Goal: Task Accomplishment & Management: Use online tool/utility

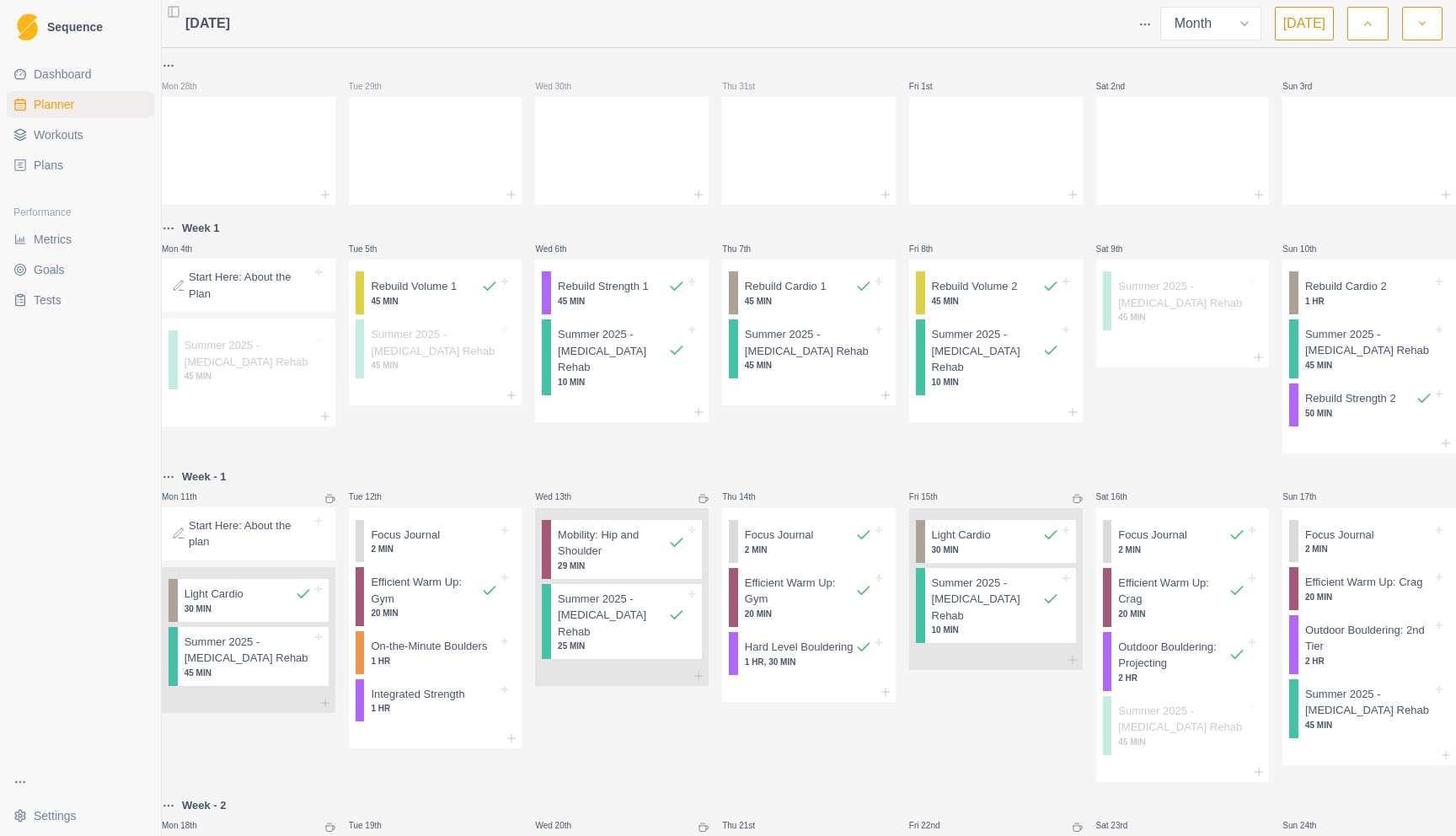
select select "month"
click at [1178, 447] on div "Sat 9th Summer 2025 - [GEOGRAPHIC_DATA] Rehab 45 MIN" at bounding box center [1183, 335] width 174 height 235
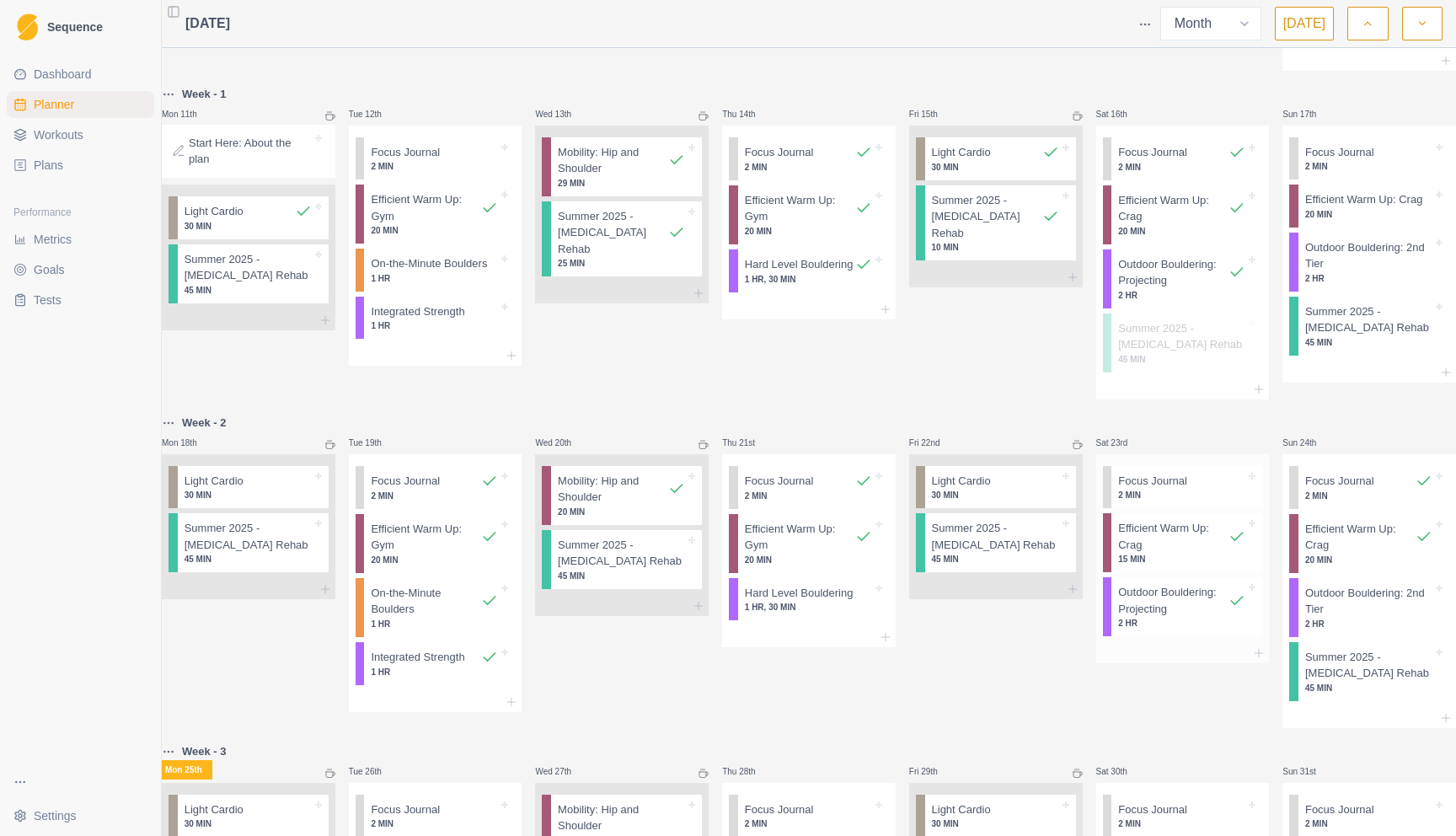
scroll to position [675, 0]
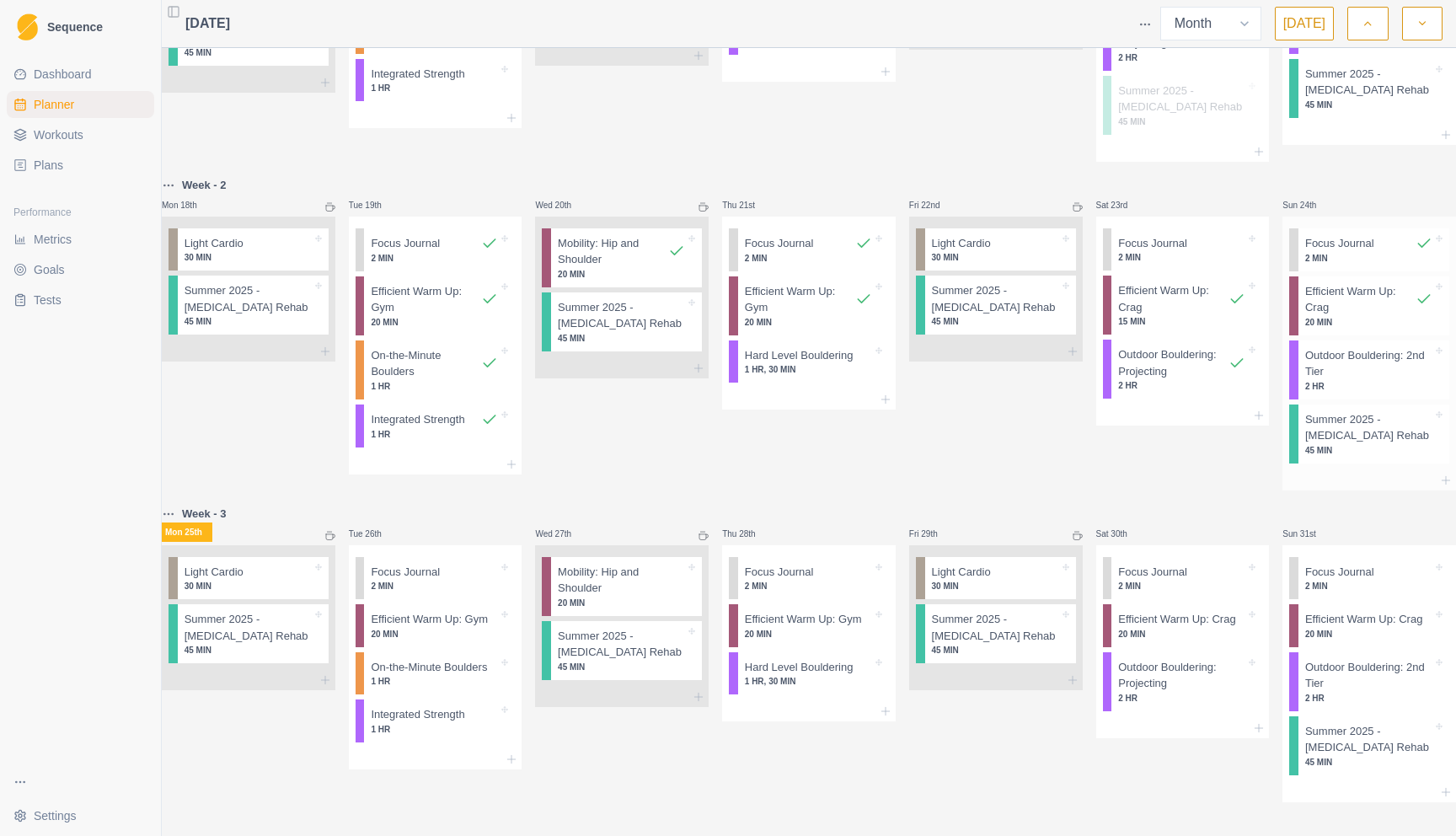
click at [1347, 347] on p "Outdoor Bouldering: 2nd Tier" at bounding box center [1369, 363] width 127 height 33
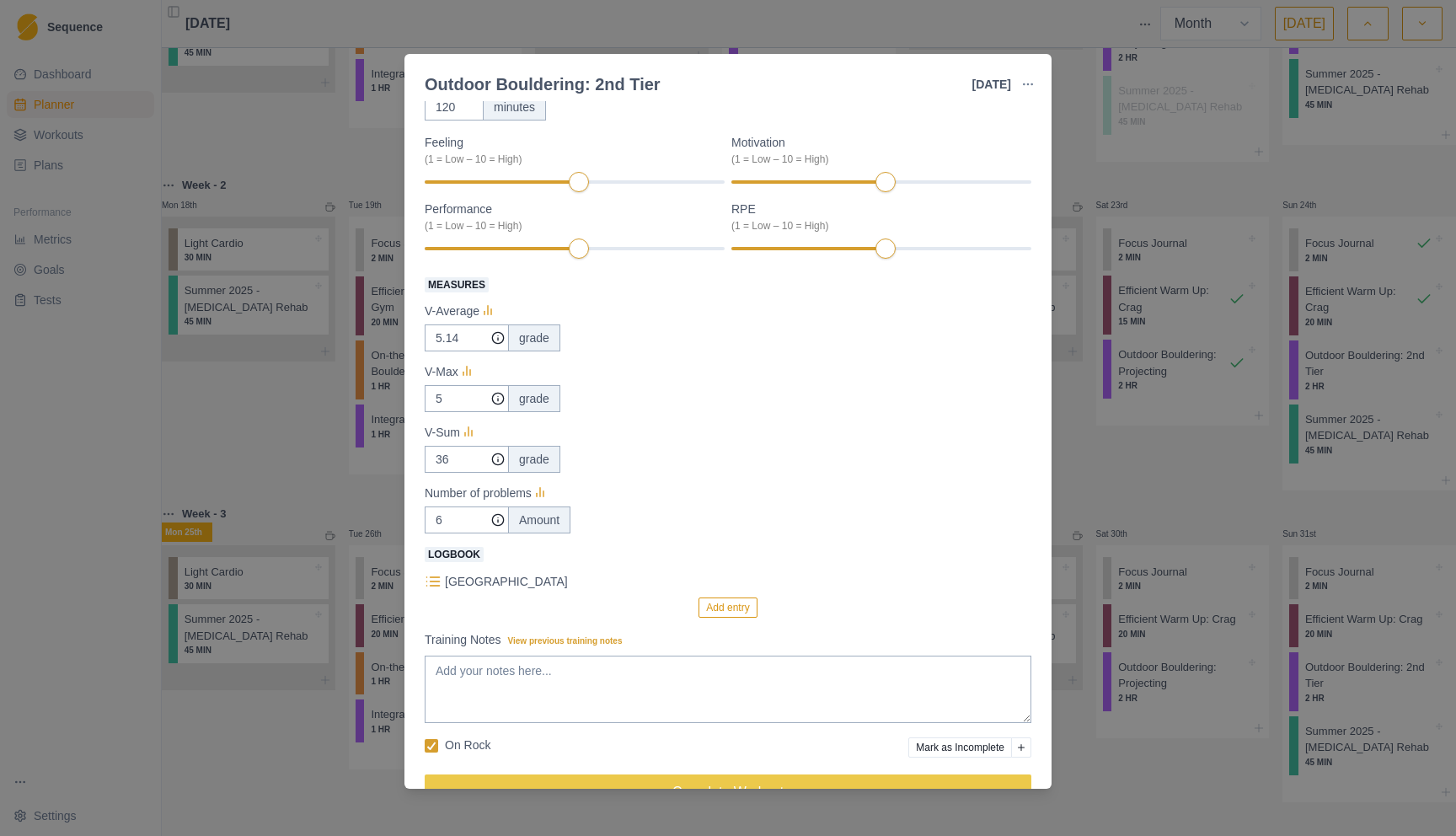
scroll to position [43, 0]
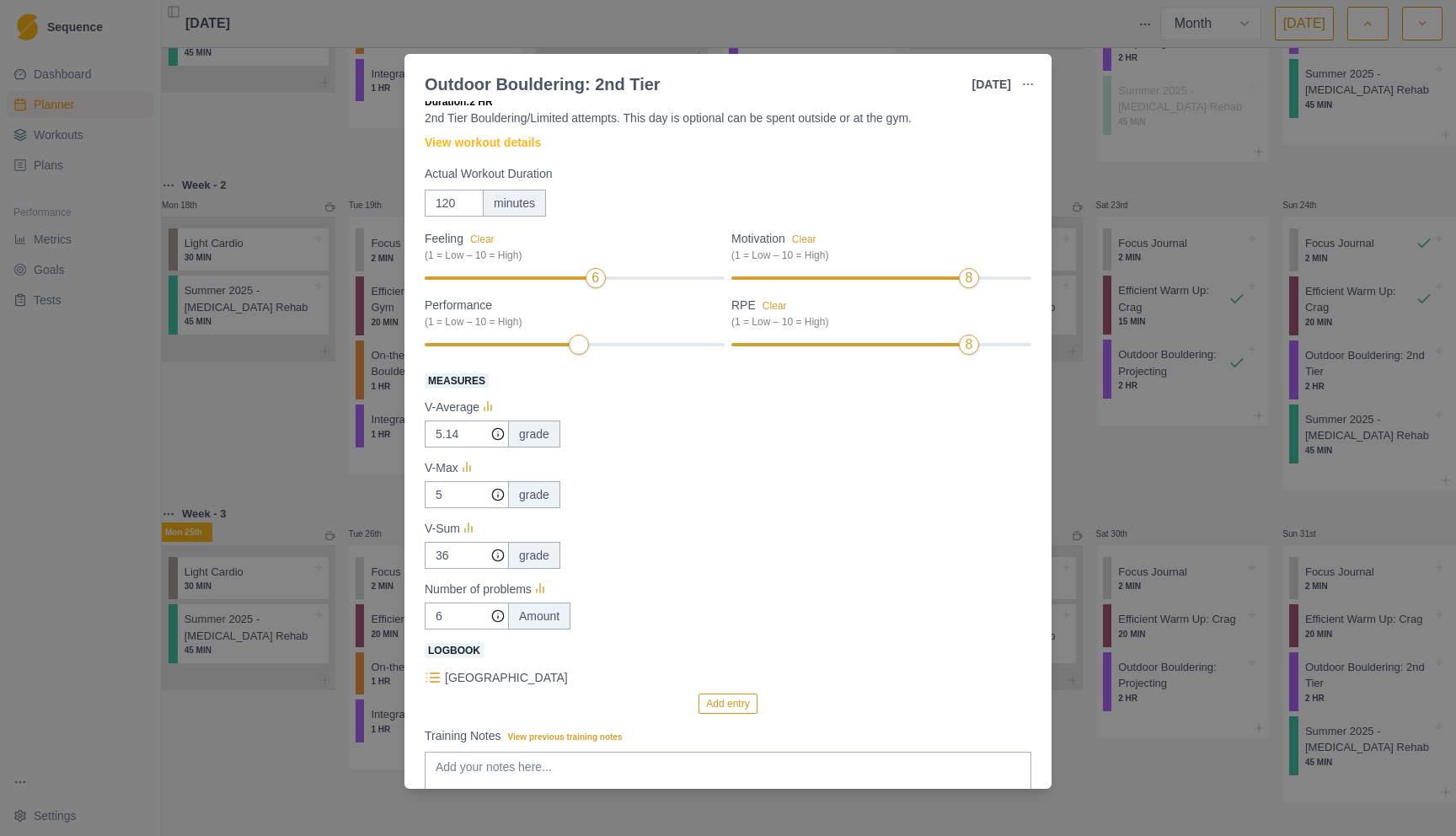
click at [937, 344] on div at bounding box center [848, 344] width 234 height 3
click at [449, 447] on input "6" at bounding box center [466, 433] width 85 height 27
type input "11"
click at [826, 529] on div "V-Sum" at bounding box center [728, 528] width 607 height 20
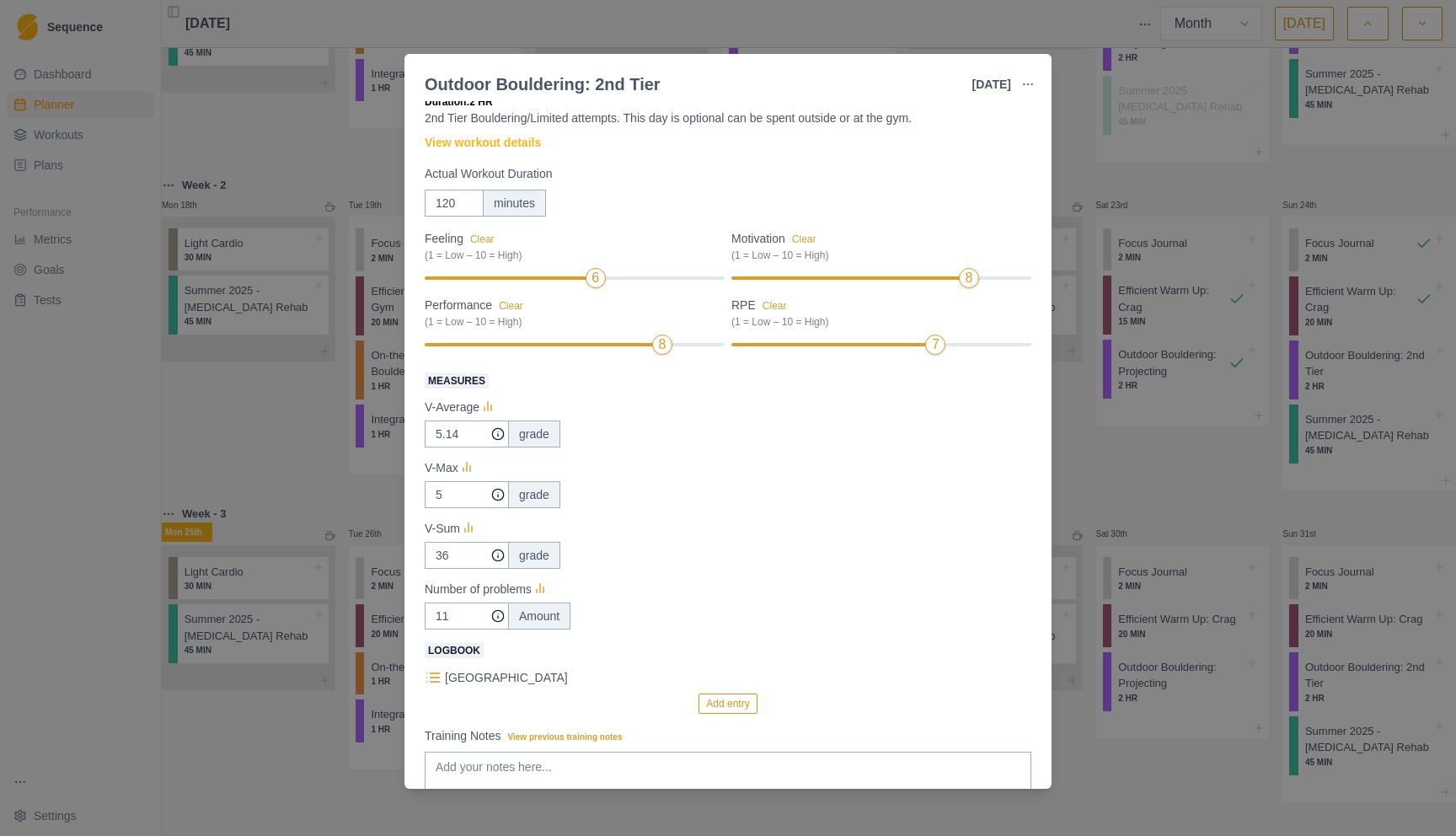
drag, startPoint x: 437, startPoint y: 398, endPoint x: 456, endPoint y: 418, distance: 27.6
click at [437, 399] on p "V-Average" at bounding box center [452, 408] width 55 height 18
click at [461, 423] on input "5.14" at bounding box center [466, 433] width 85 height 27
click at [455, 447] on input "36" at bounding box center [466, 433] width 85 height 27
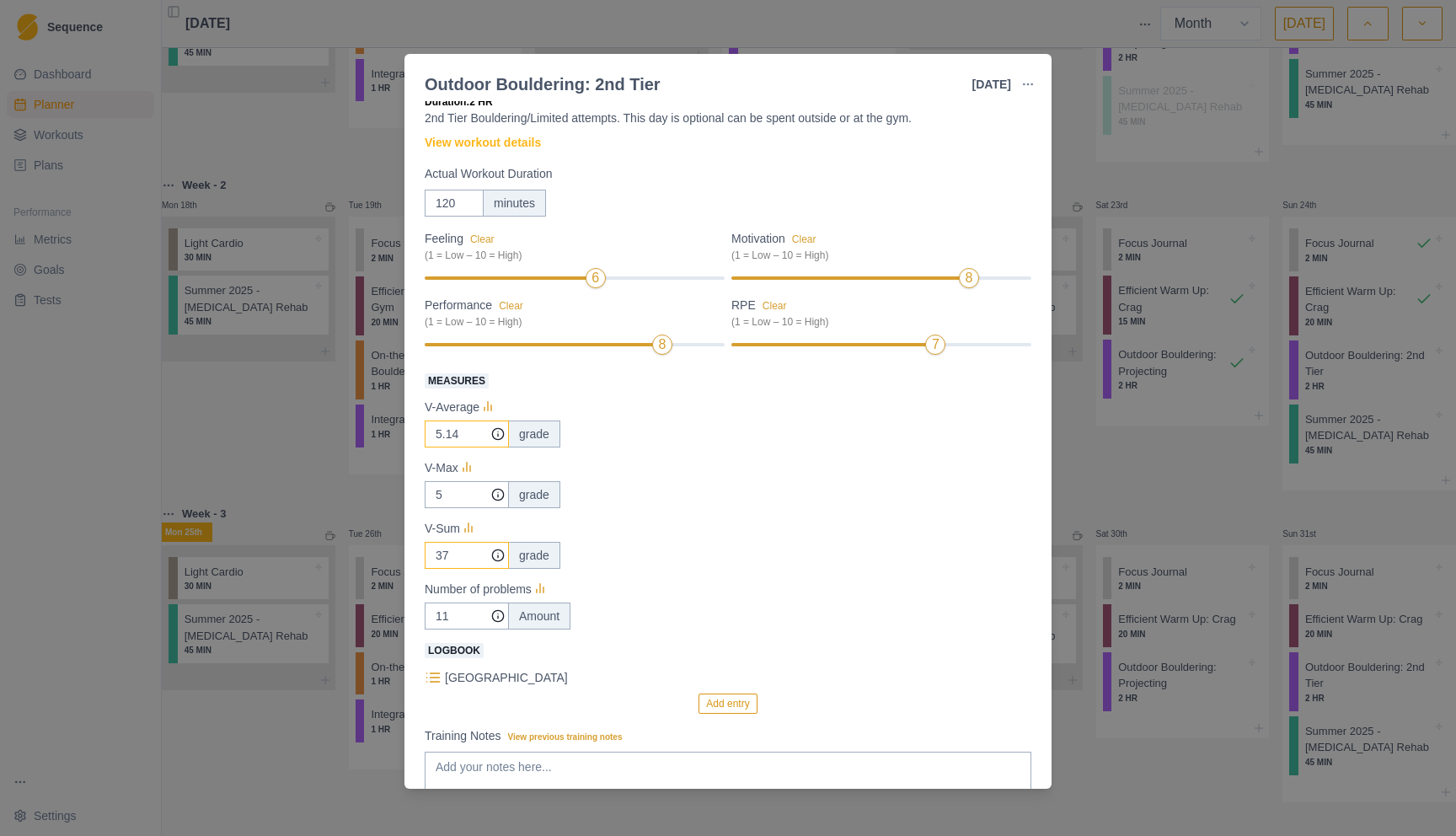
type input "37"
click at [464, 423] on input "5.14" at bounding box center [466, 433] width 85 height 27
click at [480, 429] on input "5.14" at bounding box center [466, 433] width 85 height 27
type input "3.3"
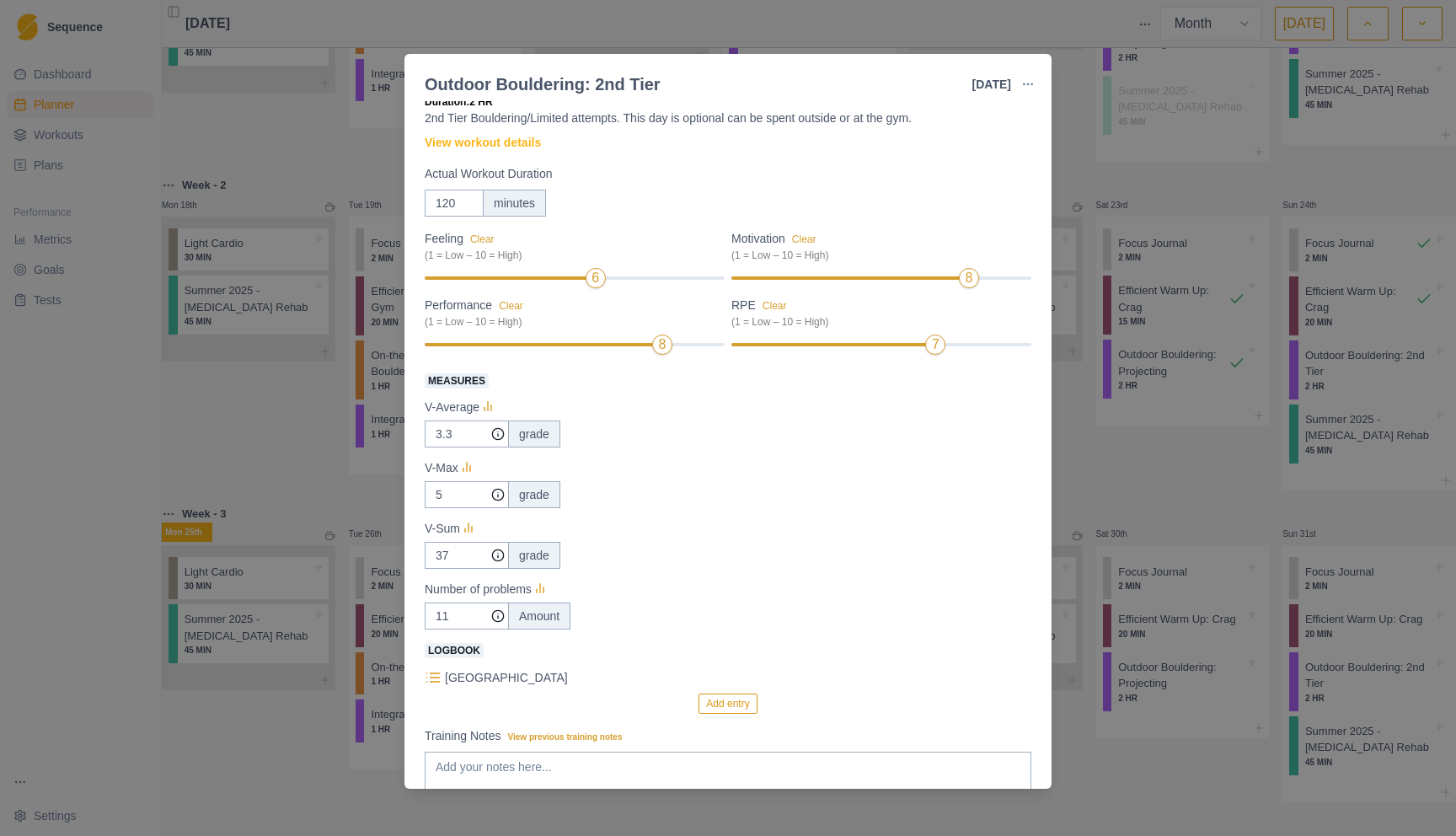
click at [662, 486] on div "5 grade" at bounding box center [728, 494] width 607 height 27
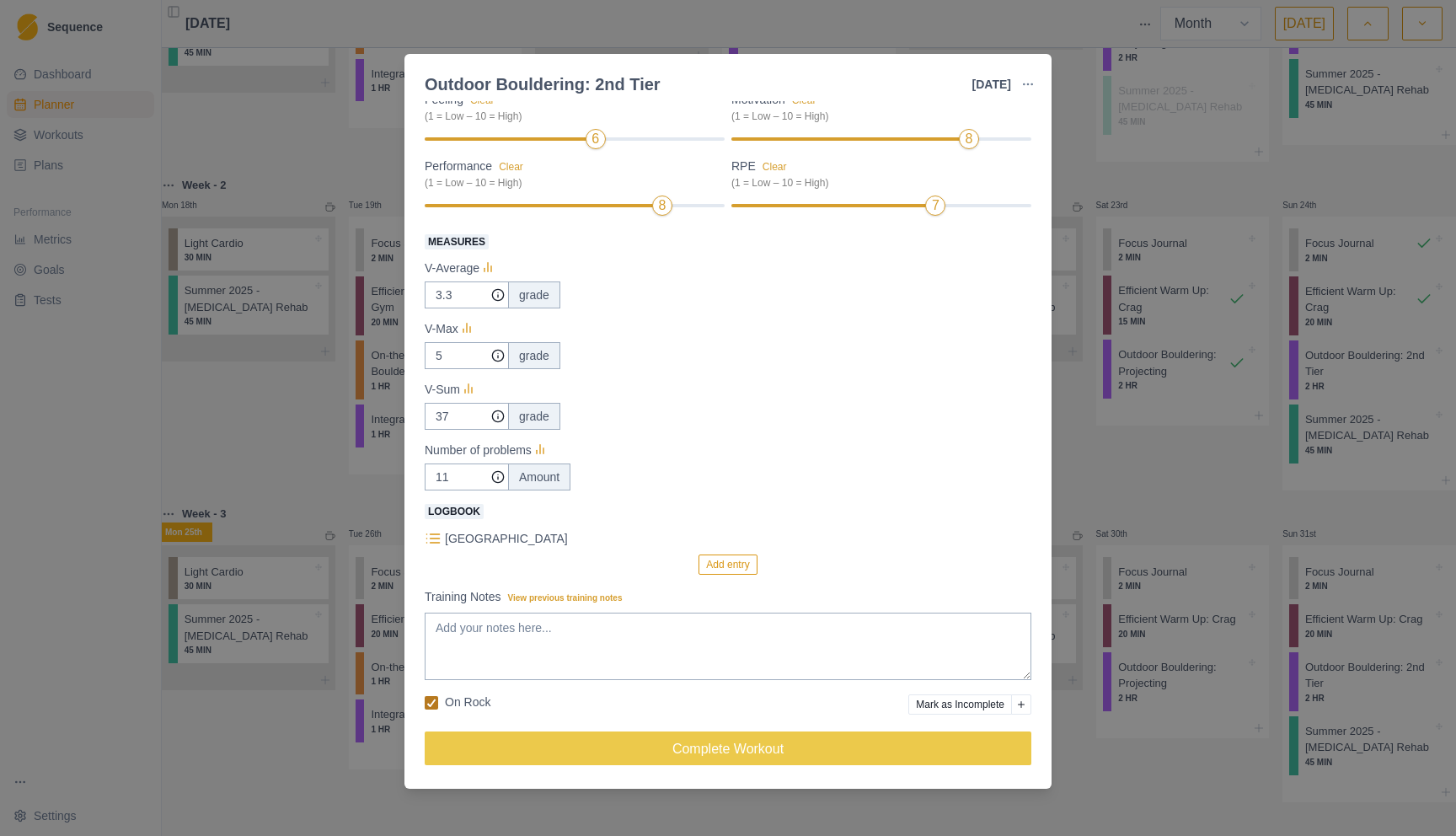
click at [434, 700] on polyline at bounding box center [433, 702] width 8 height 7
click at [425, 702] on input "On Rock" at bounding box center [424, 702] width 1 height 1
click at [494, 689] on div "Strength / Power Duration: 2 HR 2nd Tier Bouldering/Limited attempts. This day …" at bounding box center [728, 353] width 607 height 856
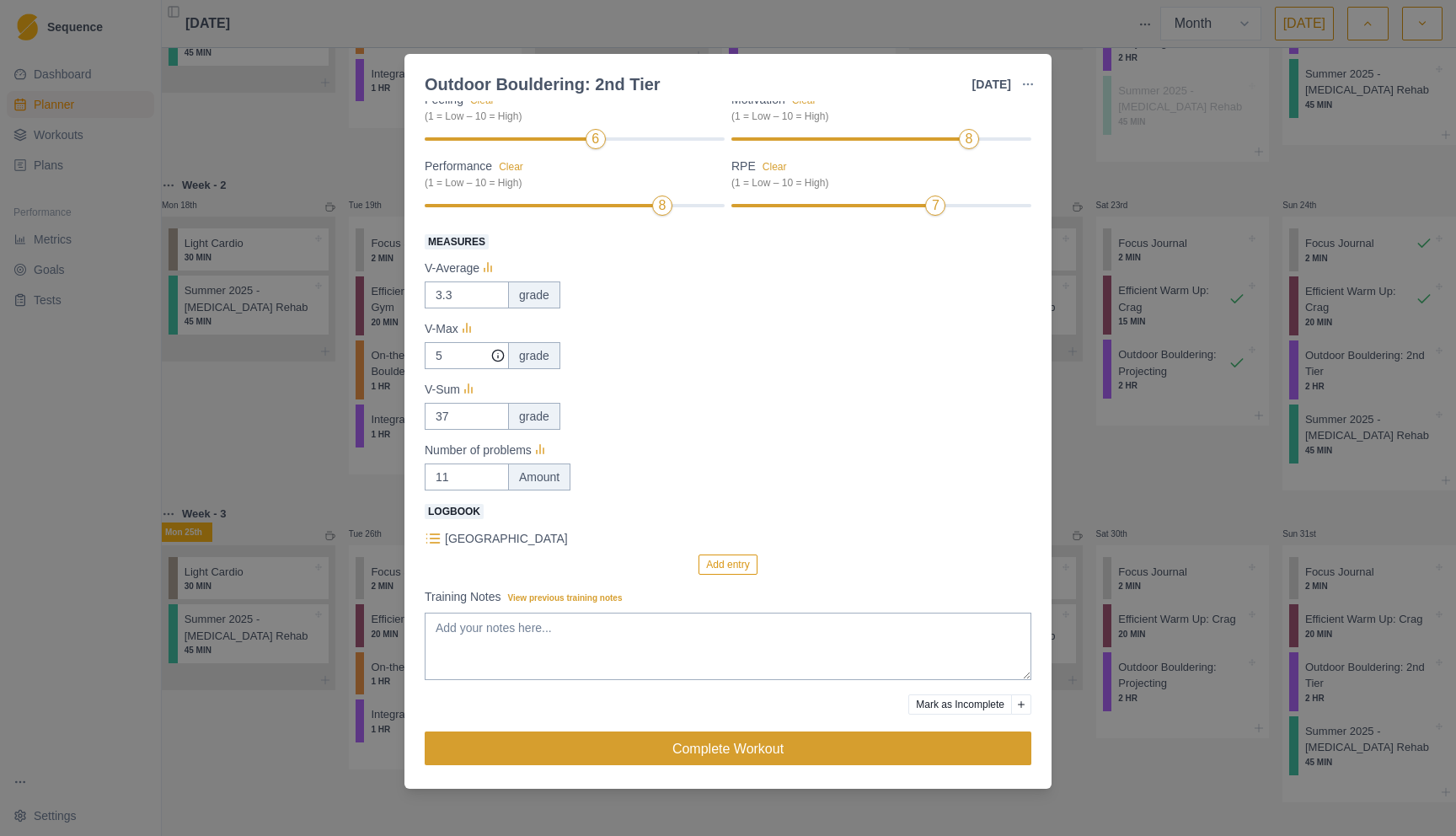
click at [760, 752] on button "Complete Workout" at bounding box center [728, 749] width 607 height 34
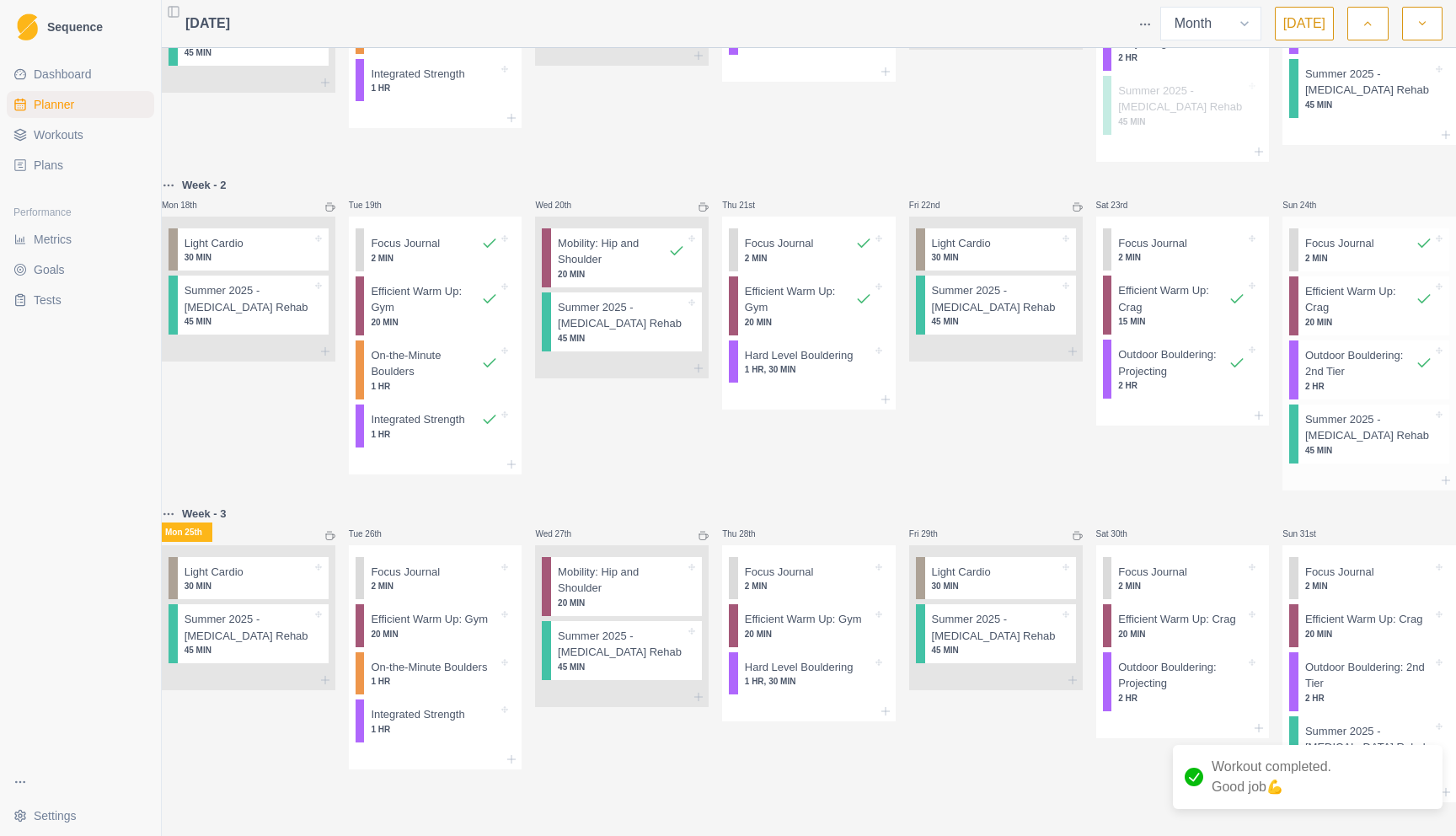
click at [1334, 444] on p "45 MIN" at bounding box center [1369, 450] width 127 height 13
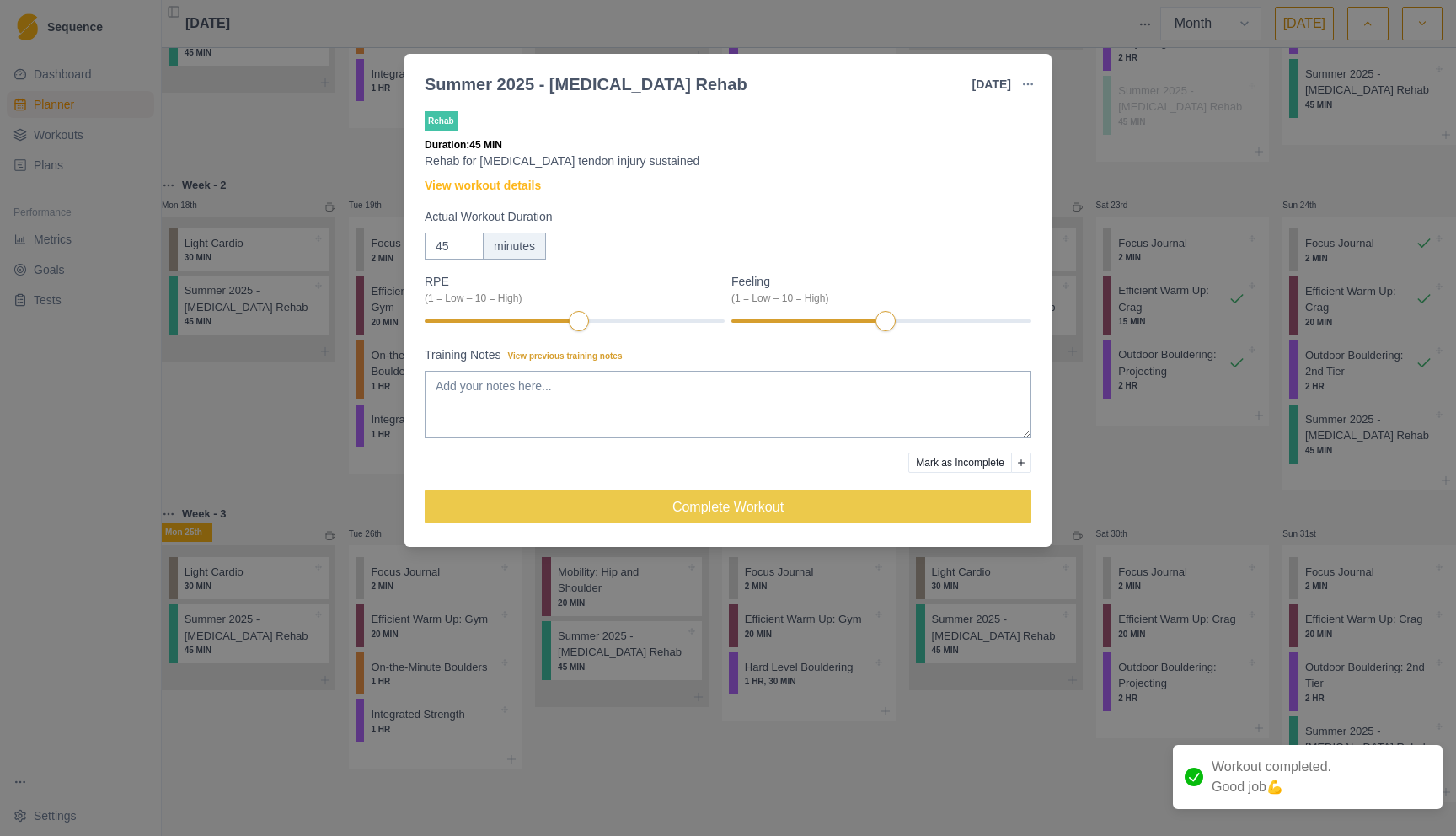
click at [1122, 421] on div "Summer 2025 - [MEDICAL_DATA] Rehab [DATE] Link To Goal View Workout Metrics Edi…" at bounding box center [728, 418] width 1456 height 836
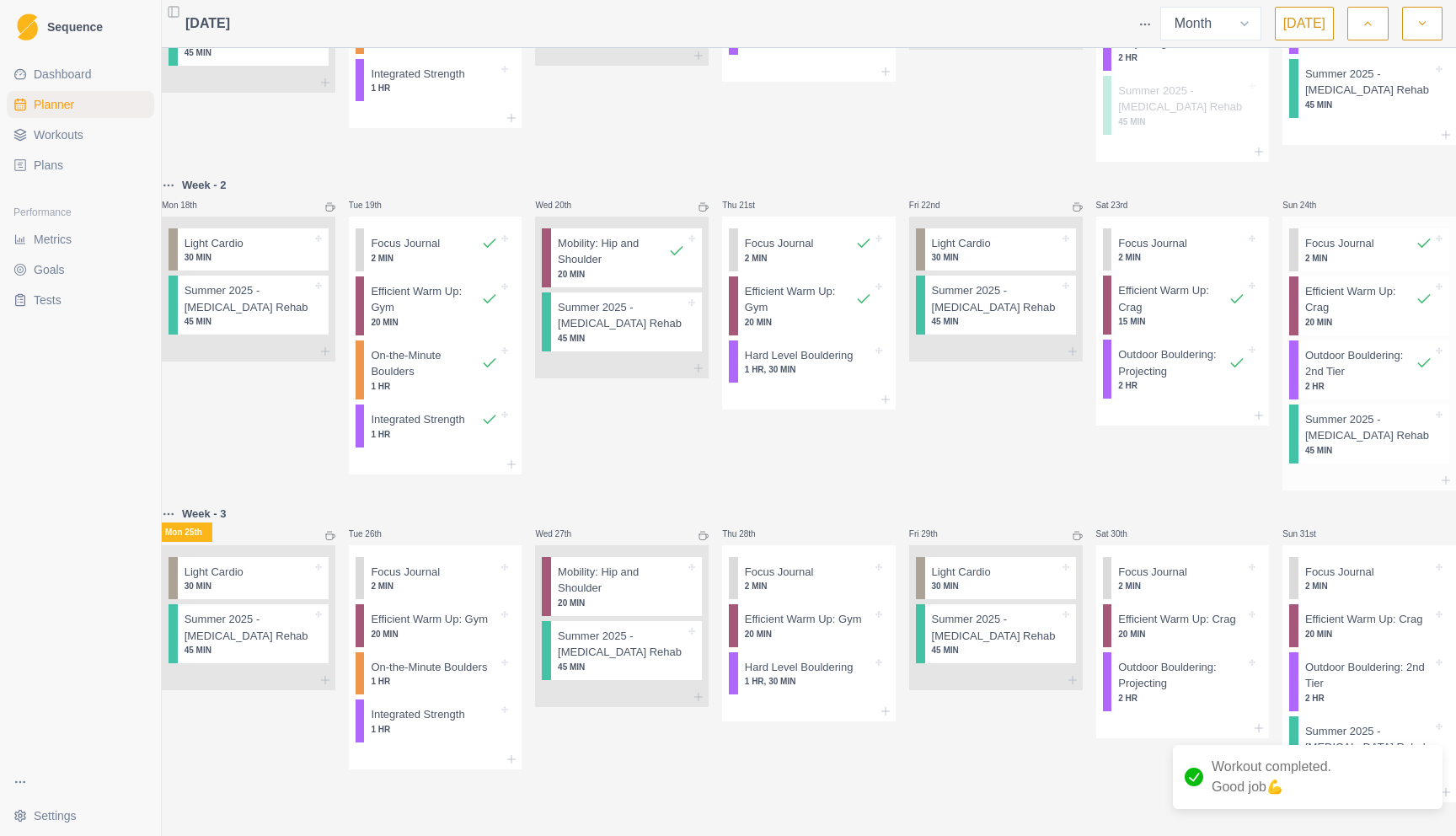
click at [1333, 412] on p "Summer 2025 - [MEDICAL_DATA] Rehab" at bounding box center [1369, 427] width 127 height 33
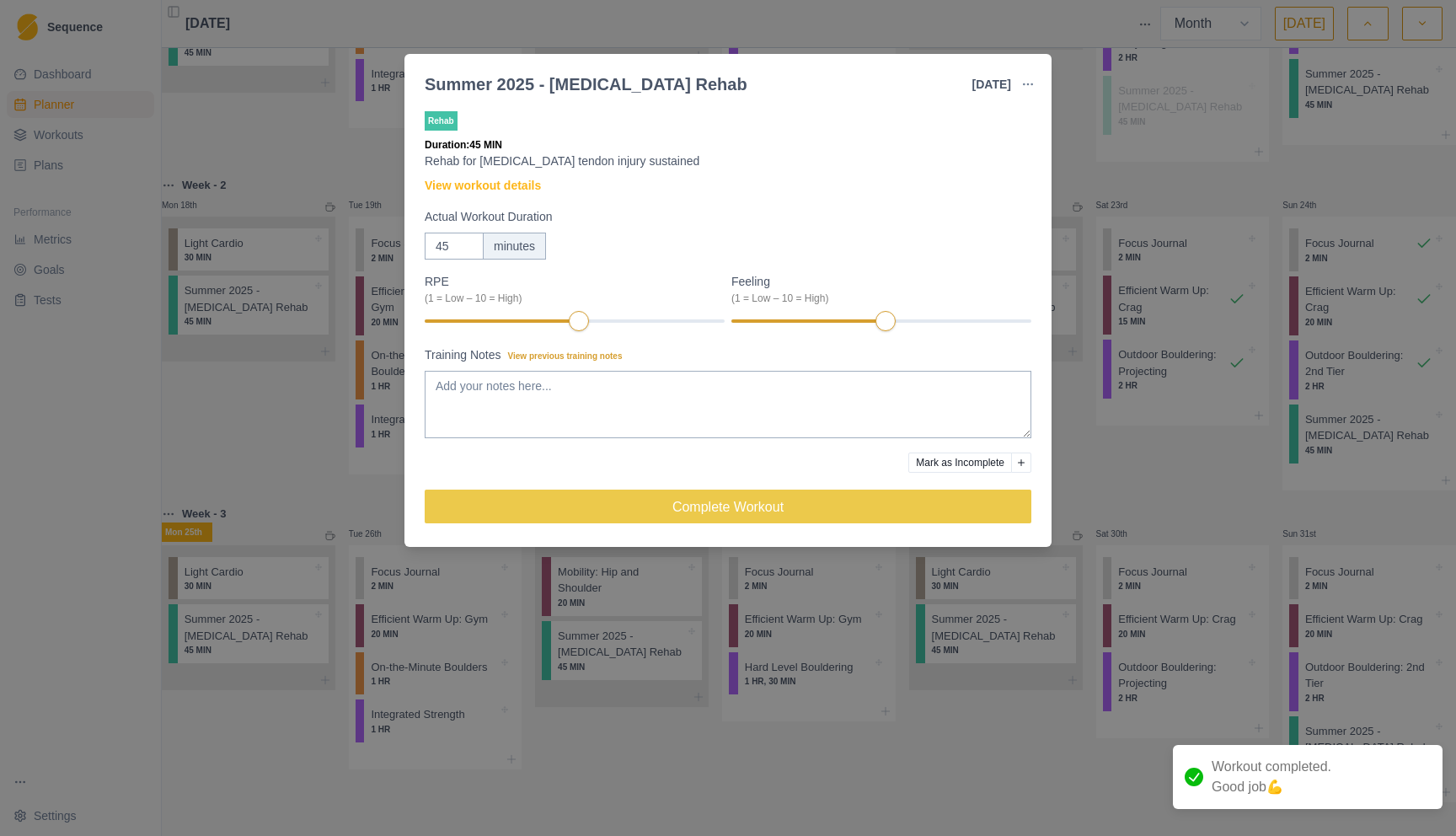
click at [997, 455] on button "Mark as Incomplete" at bounding box center [961, 462] width 103 height 20
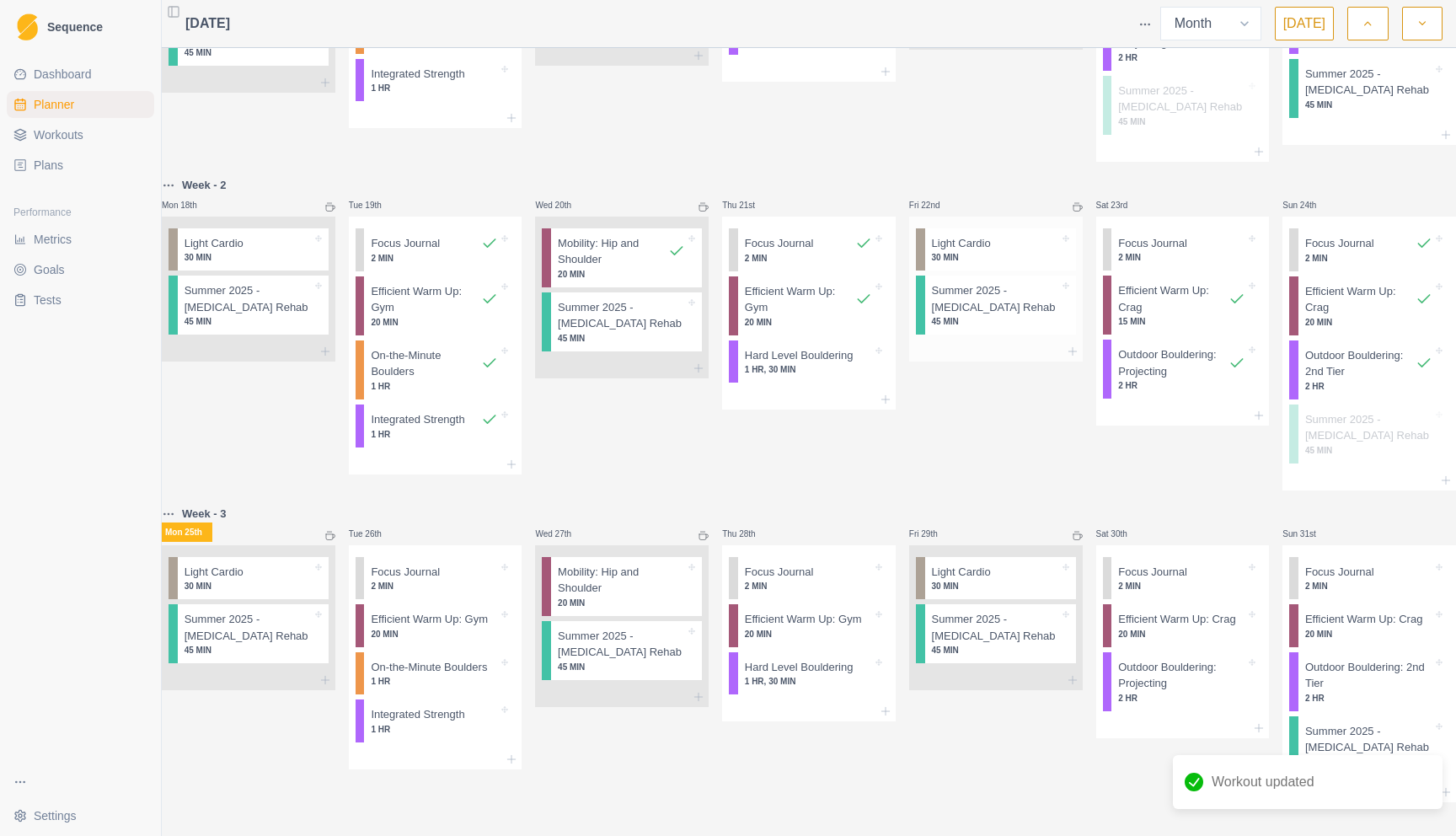
click at [1016, 315] on p "45 MIN" at bounding box center [996, 321] width 127 height 13
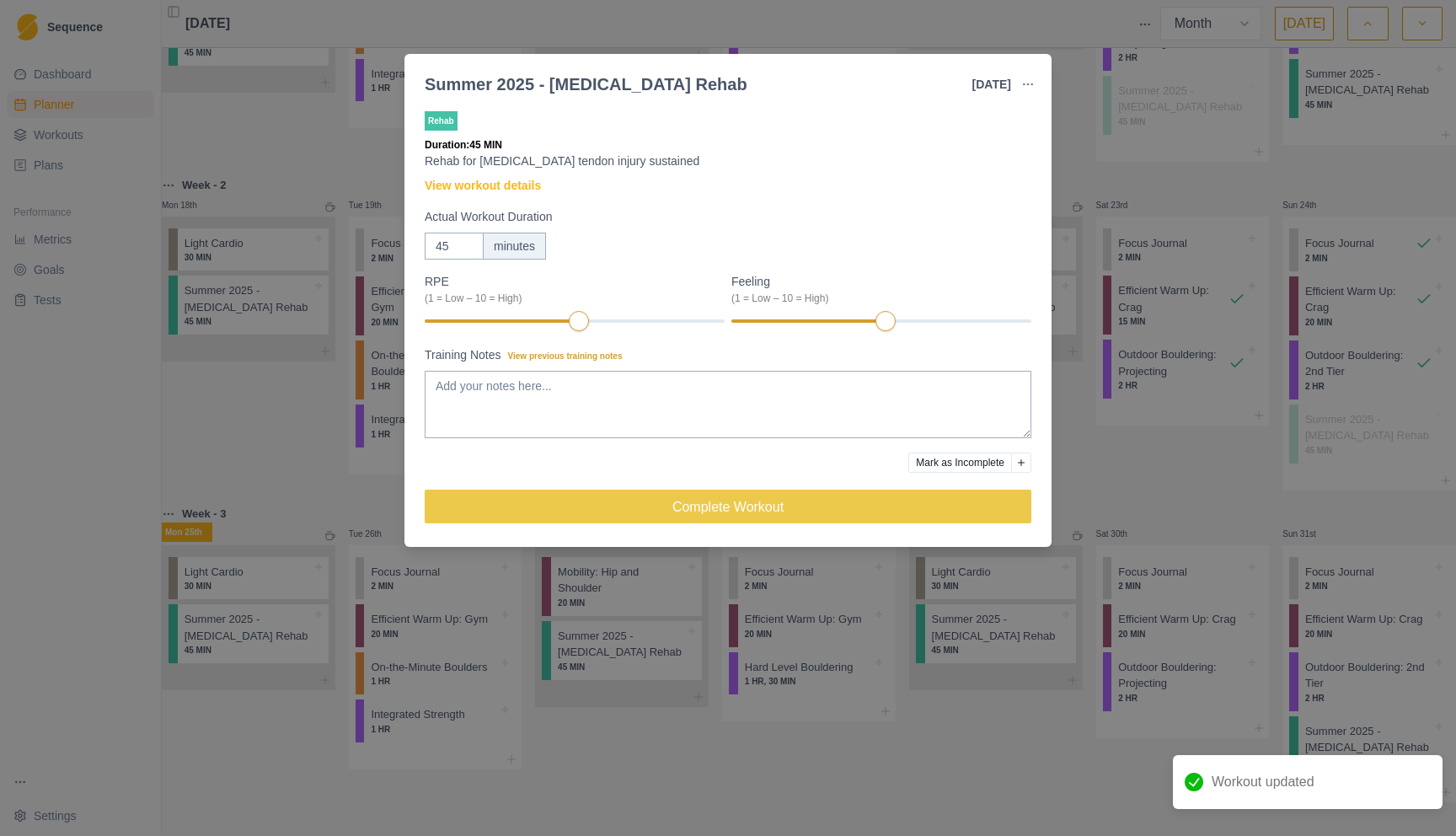
click at [966, 458] on button "Mark as Incomplete" at bounding box center [961, 462] width 103 height 20
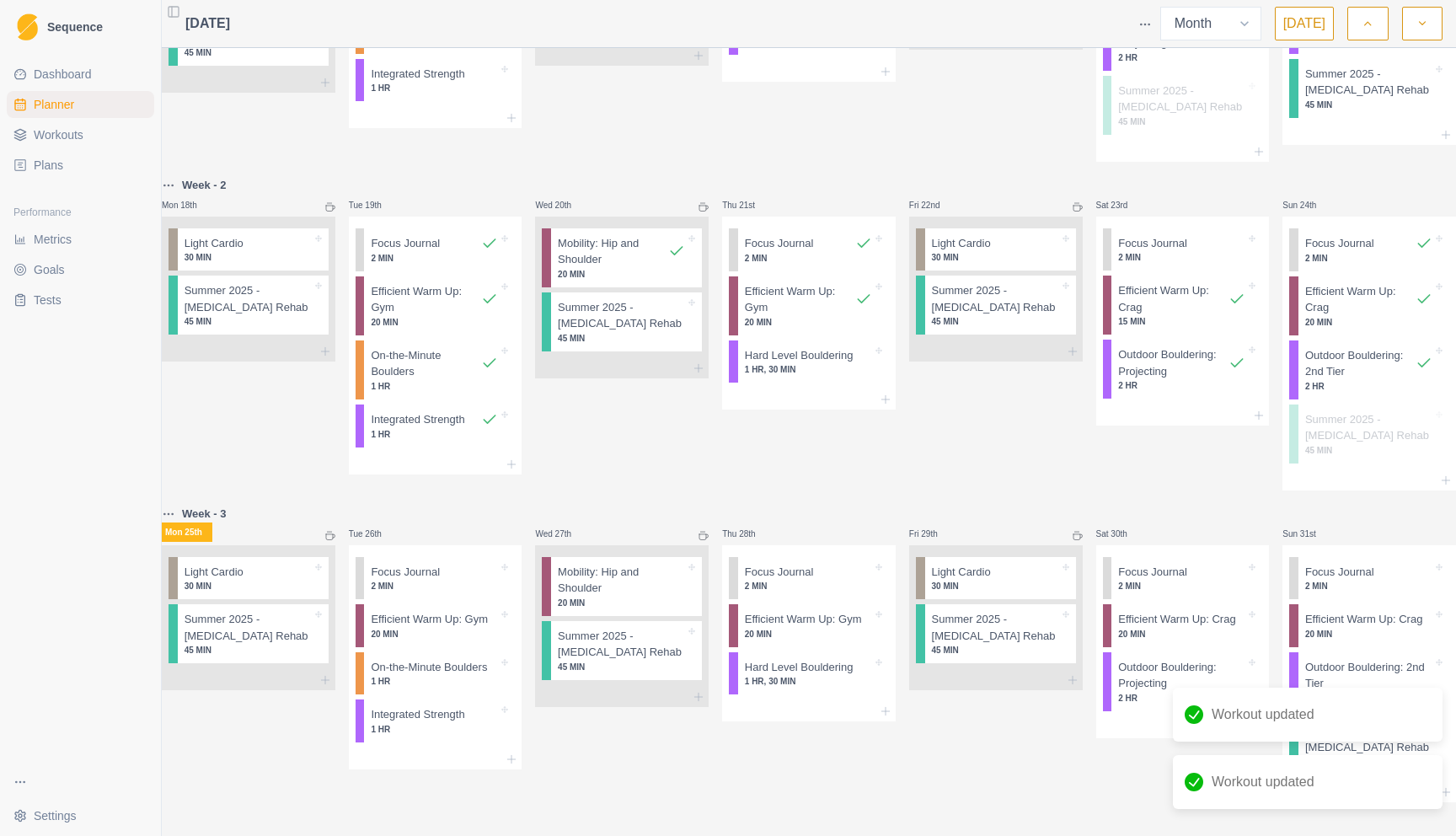
click at [1027, 235] on div at bounding box center [1025, 243] width 69 height 17
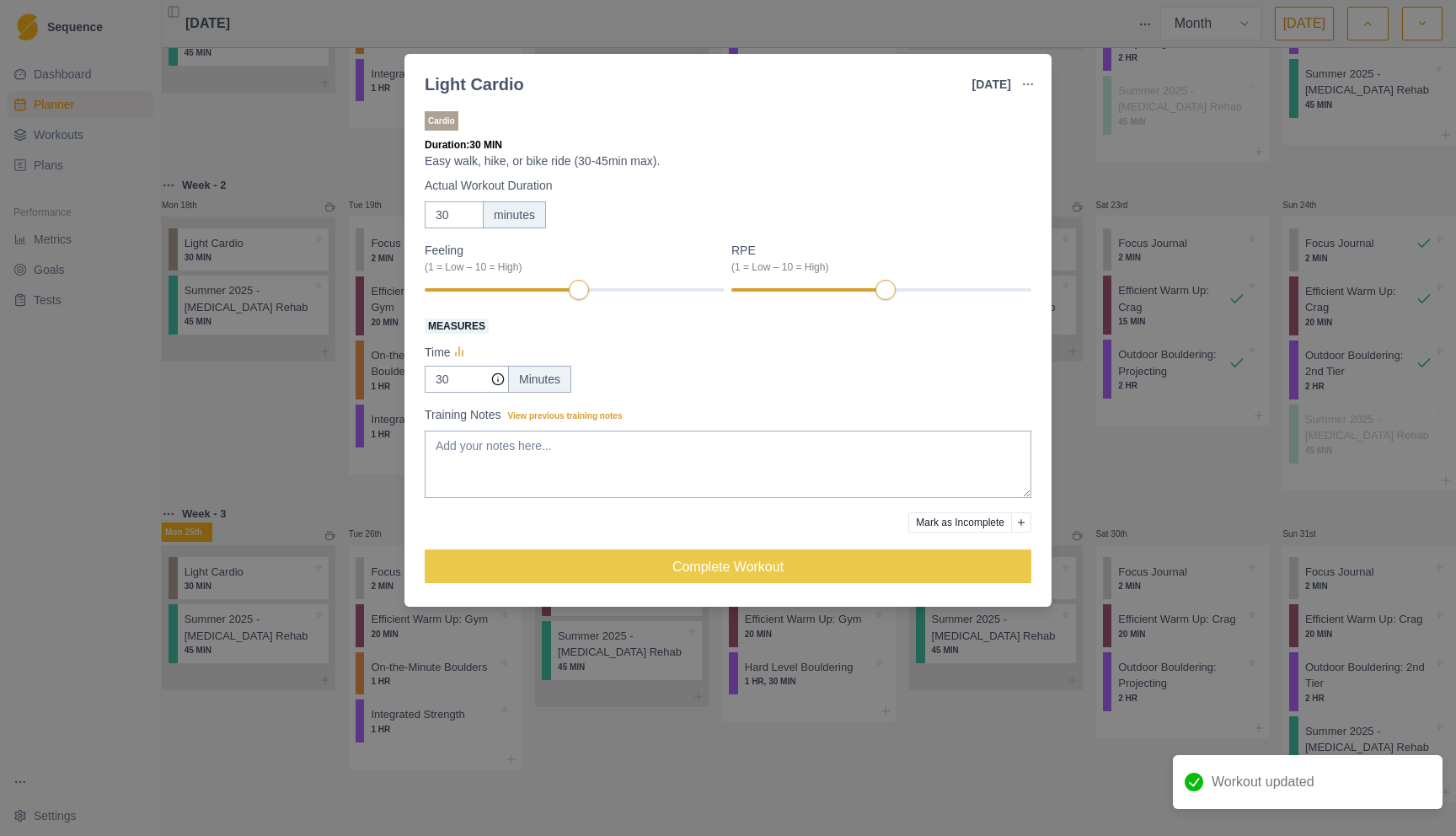
click at [982, 528] on button "Mark as Incomplete" at bounding box center [961, 522] width 103 height 20
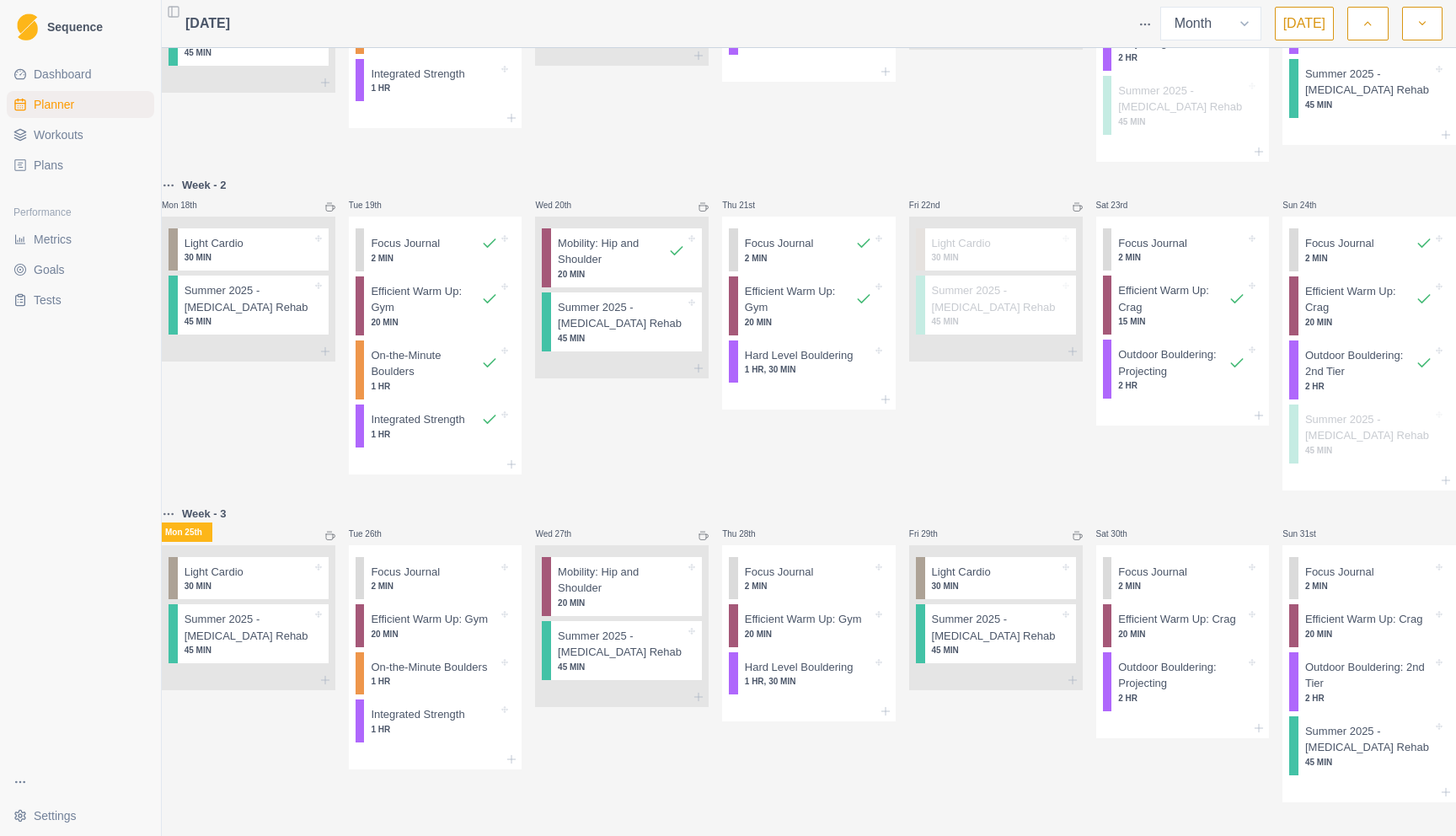
click at [317, 451] on div "Week - 2 Mon 18th Light Cardio 30 MIN Summer 2025 - [MEDICAL_DATA] Rehab 45 MIN" at bounding box center [249, 332] width 174 height 315
